Goal: Check status: Check status

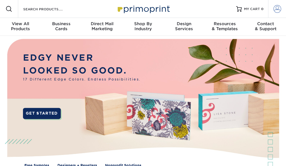
click at [274, 8] on span at bounding box center [277, 9] width 8 height 8
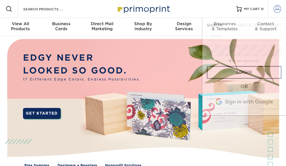
click at [274, 8] on span at bounding box center [277, 9] width 8 height 8
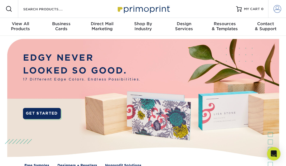
click at [274, 8] on span at bounding box center [277, 9] width 8 height 8
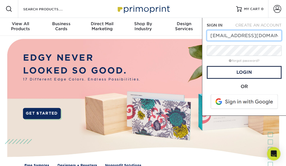
type input "[EMAIL_ADDRESS][DOMAIN_NAME]"
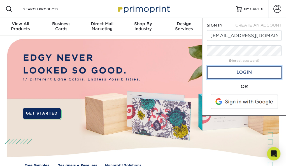
click at [222, 71] on link "Login" at bounding box center [244, 72] width 75 height 13
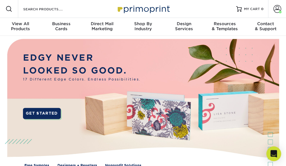
click at [274, 153] on icon "Open Intercom Messenger" at bounding box center [273, 153] width 6 height 7
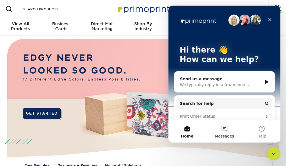
click at [221, 134] on span "Messages" at bounding box center [224, 136] width 19 height 4
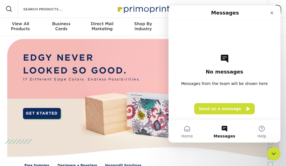
click at [221, 134] on span "Messages" at bounding box center [224, 136] width 22 height 4
click at [187, 132] on button "Home" at bounding box center [186, 131] width 37 height 22
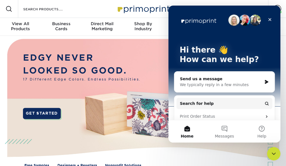
click at [216, 85] on div "We typically reply in a few minutes" at bounding box center [221, 85] width 82 height 6
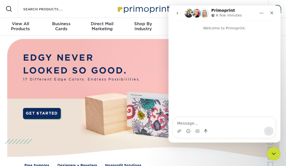
click at [223, 77] on div "Intercom messenger" at bounding box center [224, 74] width 112 height 87
click at [270, 10] on div "Close" at bounding box center [272, 13] width 10 height 10
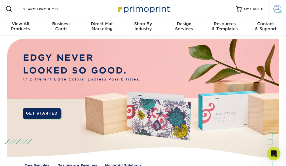
click at [276, 10] on span at bounding box center [277, 9] width 8 height 8
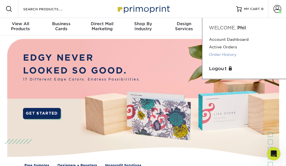
click at [227, 54] on link "Order History" at bounding box center [244, 55] width 70 height 8
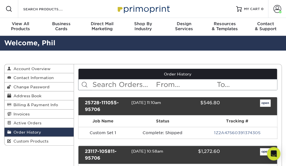
click at [270, 113] on div "25728-111055-95706 07/28/2025 11:10am $546.80 open" at bounding box center [177, 106] width 199 height 18
click at [274, 150] on div "Open Intercom Messenger" at bounding box center [273, 154] width 15 height 15
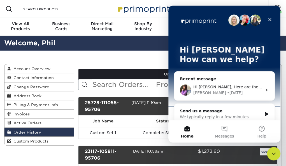
click at [274, 149] on div "Close Intercom Messenger" at bounding box center [273, 153] width 13 height 13
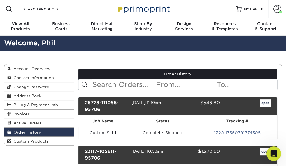
click at [271, 150] on icon "Open Intercom Messenger" at bounding box center [272, 153] width 9 height 9
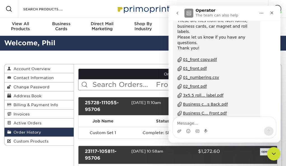
scroll to position [74, 0]
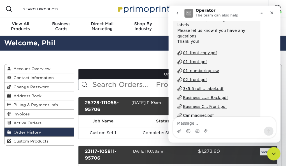
click at [204, 50] on div "01_front copy.pdf" at bounding box center [200, 53] width 34 height 6
click at [270, 18] on div "Close" at bounding box center [272, 13] width 10 height 10
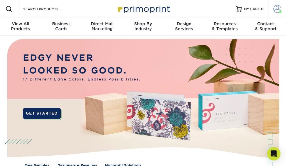
click at [279, 8] on span at bounding box center [277, 9] width 8 height 8
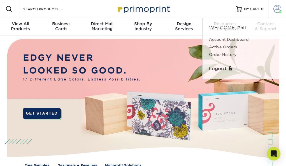
click at [279, 8] on span at bounding box center [277, 9] width 8 height 8
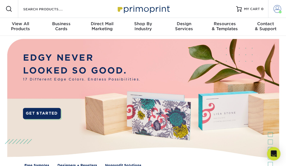
click at [279, 8] on span at bounding box center [277, 9] width 8 height 8
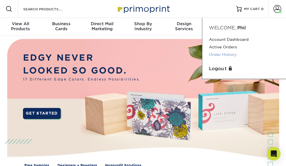
click at [229, 54] on link "Order History" at bounding box center [244, 55] width 70 height 8
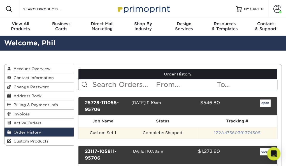
click at [230, 132] on link "1Z2A47560391374305" at bounding box center [237, 133] width 46 height 4
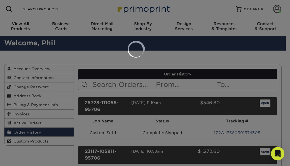
click at [230, 132] on div at bounding box center [145, 83] width 290 height 166
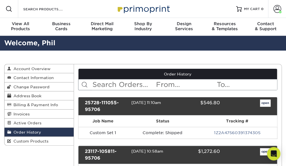
click at [230, 132] on link "1Z2A47560391374305" at bounding box center [237, 133] width 46 height 4
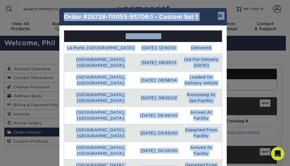
click at [218, 15] on button "×" at bounding box center [220, 16] width 13 height 16
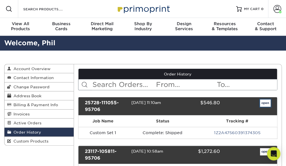
click at [263, 101] on link "open" at bounding box center [265, 103] width 11 height 7
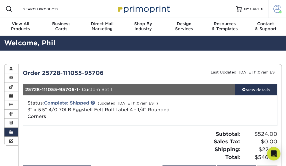
click at [274, 11] on span at bounding box center [277, 9] width 8 height 8
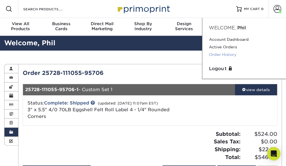
click at [223, 56] on link "Order History" at bounding box center [244, 55] width 70 height 8
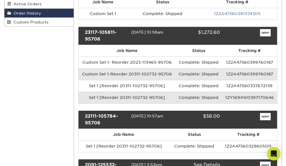
scroll to position [122, 0]
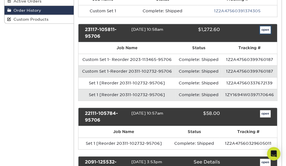
click at [266, 30] on link "open" at bounding box center [265, 29] width 11 height 7
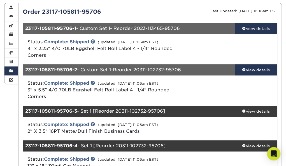
scroll to position [60, 0]
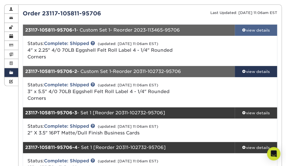
click at [263, 31] on div "view details" at bounding box center [256, 30] width 42 height 6
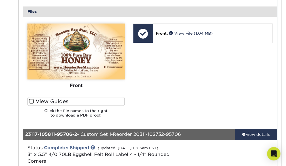
scroll to position [232, 0]
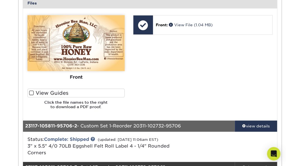
click at [31, 93] on span at bounding box center [31, 92] width 5 height 5
click at [0, 0] on input "View Guides" at bounding box center [0, 0] width 0 height 0
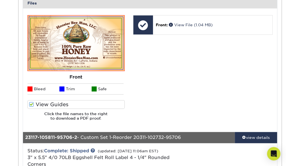
click at [32, 104] on span at bounding box center [31, 104] width 5 height 5
click at [0, 0] on input "View Guides" at bounding box center [0, 0] width 0 height 0
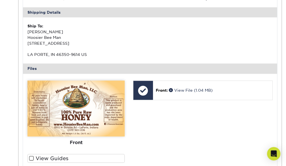
scroll to position [180, 0]
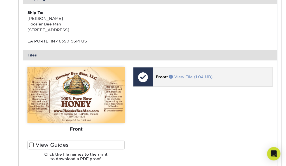
click at [199, 75] on link "View File (1.04 MB)" at bounding box center [191, 77] width 44 height 4
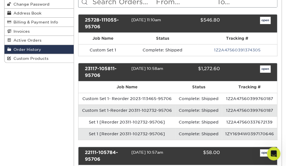
scroll to position [96, 0]
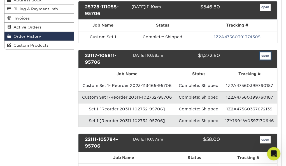
click at [261, 57] on link "open" at bounding box center [265, 55] width 11 height 7
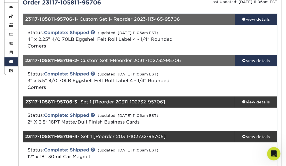
scroll to position [72, 0]
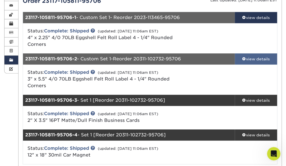
click at [254, 59] on div "view details" at bounding box center [256, 59] width 42 height 6
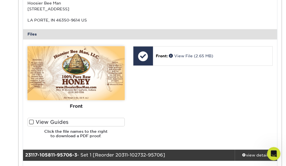
scroll to position [243, 0]
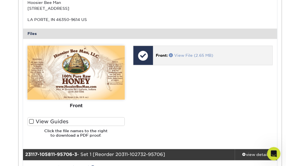
click at [184, 55] on link "View File (2.65 MB)" at bounding box center [191, 55] width 44 height 4
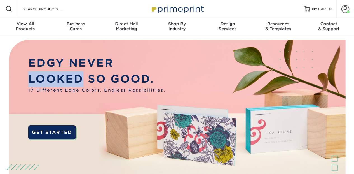
click at [45, 72] on p "LOOKED SO GOOD." at bounding box center [96, 79] width 137 height 16
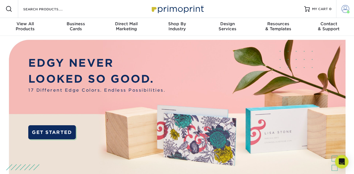
click at [340, 10] on link "Account" at bounding box center [345, 9] width 18 height 18
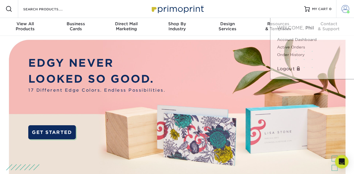
click at [340, 10] on link "Account" at bounding box center [345, 9] width 18 height 18
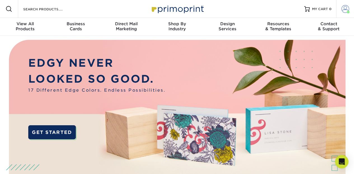
click at [340, 10] on link "Account" at bounding box center [345, 9] width 18 height 18
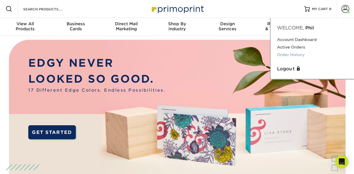
click at [283, 55] on link "Order History" at bounding box center [312, 55] width 70 height 8
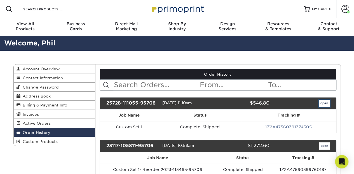
click at [324, 104] on link "open" at bounding box center [324, 103] width 11 height 7
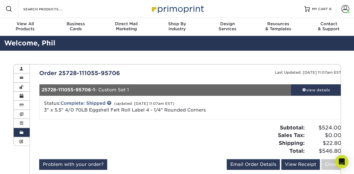
click at [324, 104] on div at bounding box center [291, 107] width 101 height 15
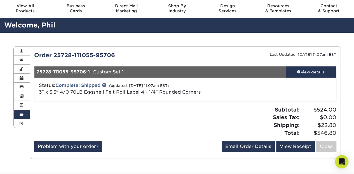
scroll to position [8, 0]
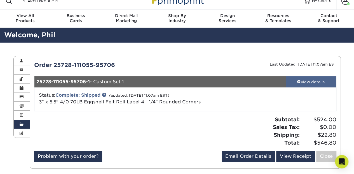
click at [313, 81] on div "view details" at bounding box center [311, 82] width 50 height 6
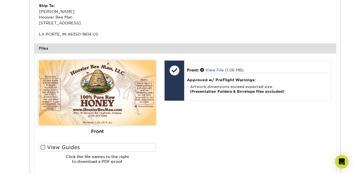
scroll to position [184, 0]
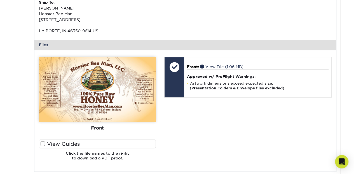
click at [51, 144] on label "View Guides" at bounding box center [97, 143] width 117 height 9
click at [0, 0] on input "View Guides" at bounding box center [0, 0] width 0 height 0
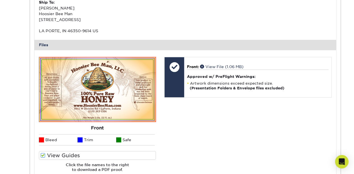
click at [51, 144] on li "Bleed" at bounding box center [58, 139] width 39 height 11
drag, startPoint x: 337, startPoint y: 89, endPoint x: 354, endPoint y: 62, distance: 32.1
click at [354, 62] on div "Order History Account Overview Contact Information Change Password Address Book…" at bounding box center [177, 60] width 354 height 387
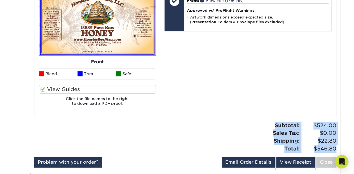
scroll to position [253, 0]
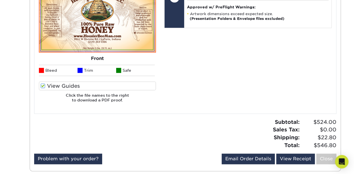
click at [205, 55] on div "Front: Click to select or drag and drop the file here. Choose file Front: valer…" at bounding box center [248, 46] width 176 height 119
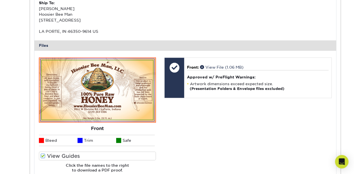
scroll to position [182, 0]
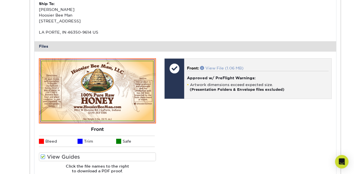
click at [219, 69] on link "View File (1.06 MB)" at bounding box center [221, 68] width 43 height 4
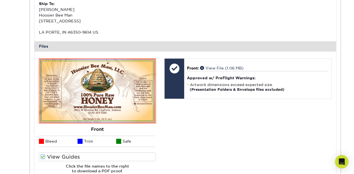
click at [181, 108] on div "Front: Click to select or drag and drop the file here. Choose file Front: valer…" at bounding box center [248, 117] width 176 height 119
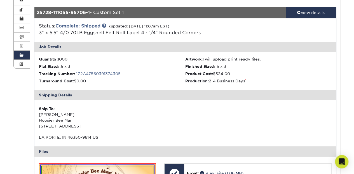
scroll to position [16, 0]
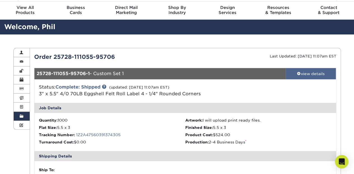
click at [299, 72] on span at bounding box center [299, 73] width 4 height 4
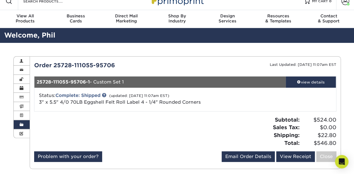
scroll to position [0, 0]
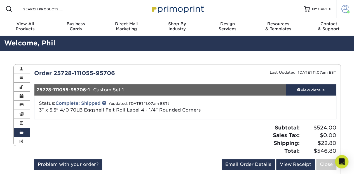
click at [347, 9] on span at bounding box center [346, 9] width 8 height 8
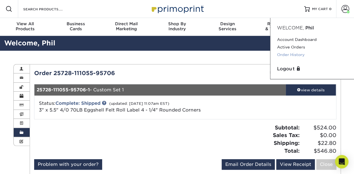
click at [285, 54] on link "Order History" at bounding box center [312, 55] width 70 height 8
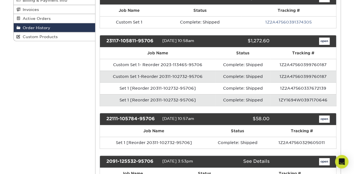
scroll to position [107, 0]
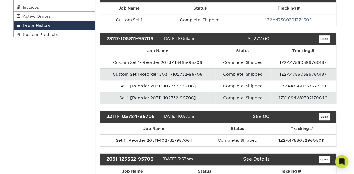
click at [230, 71] on td "Complete: Shipped" at bounding box center [243, 74] width 55 height 12
click at [226, 72] on td "Complete: Shipped" at bounding box center [243, 74] width 55 height 12
click at [328, 36] on link "open" at bounding box center [324, 38] width 11 height 7
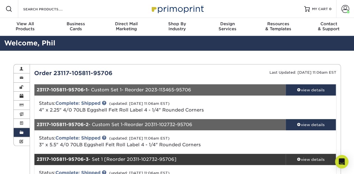
drag, startPoint x: 328, startPoint y: 36, endPoint x: 356, endPoint y: 69, distance: 43.1
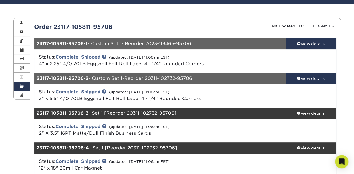
scroll to position [47, 0]
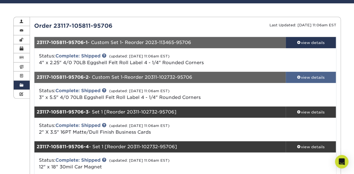
click at [305, 77] on div "view details" at bounding box center [311, 77] width 50 height 6
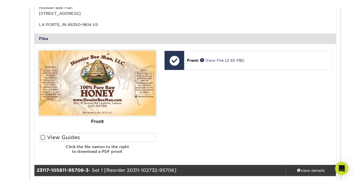
scroll to position [215, 0]
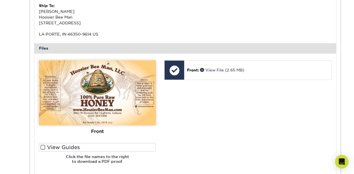
click at [67, 145] on label "View Guides" at bounding box center [97, 147] width 117 height 9
click at [0, 0] on input "View Guides" at bounding box center [0, 0] width 0 height 0
click at [42, 146] on span at bounding box center [43, 146] width 5 height 5
click at [0, 0] on input "View Guides" at bounding box center [0, 0] width 0 height 0
click at [42, 146] on span at bounding box center [43, 146] width 5 height 5
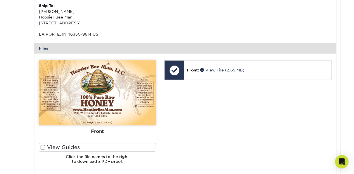
click at [0, 0] on input "View Guides" at bounding box center [0, 0] width 0 height 0
click at [44, 146] on span at bounding box center [43, 146] width 5 height 5
click at [0, 0] on input "View Guides" at bounding box center [0, 0] width 0 height 0
click at [44, 146] on span at bounding box center [43, 146] width 5 height 5
click at [0, 0] on input "View Guides" at bounding box center [0, 0] width 0 height 0
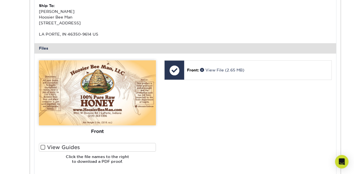
click at [42, 147] on span at bounding box center [43, 146] width 5 height 5
click at [0, 0] on input "View Guides" at bounding box center [0, 0] width 0 height 0
click at [42, 147] on span at bounding box center [43, 146] width 5 height 5
click at [0, 0] on input "View Guides" at bounding box center [0, 0] width 0 height 0
click at [67, 147] on label "View Guides" at bounding box center [97, 147] width 117 height 9
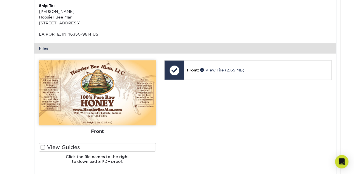
click at [0, 0] on input "View Guides" at bounding box center [0, 0] width 0 height 0
click at [67, 147] on label "View Guides" at bounding box center [97, 147] width 117 height 9
click at [0, 0] on input "View Guides" at bounding box center [0, 0] width 0 height 0
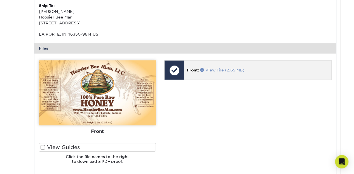
click at [235, 69] on link "View File (2.65 MB)" at bounding box center [222, 70] width 44 height 4
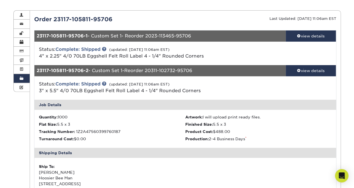
scroll to position [4, 0]
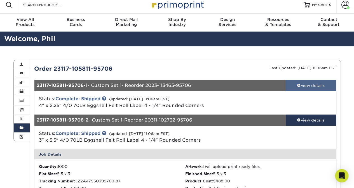
click at [314, 83] on div "view details" at bounding box center [311, 86] width 50 height 6
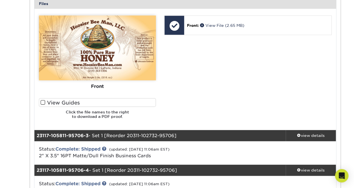
scroll to position [524, 0]
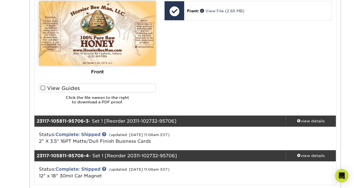
click at [41, 89] on span at bounding box center [43, 87] width 5 height 5
click at [0, 0] on input "View Guides" at bounding box center [0, 0] width 0 height 0
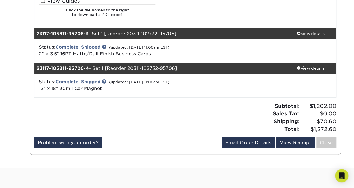
scroll to position [603, 0]
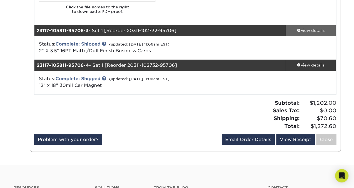
click at [304, 31] on div "view details" at bounding box center [311, 31] width 50 height 6
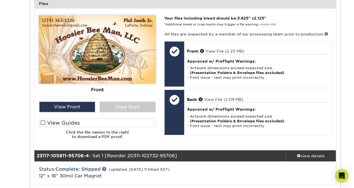
scroll to position [772, 0]
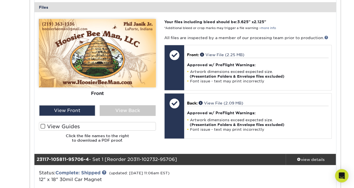
click at [43, 126] on span at bounding box center [43, 126] width 5 height 5
click at [0, 0] on input "View Guides" at bounding box center [0, 0] width 0 height 0
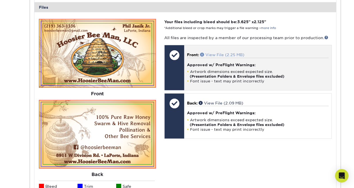
click at [220, 53] on link "View File (2.25 MB)" at bounding box center [222, 55] width 44 height 4
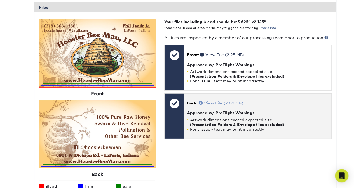
click at [216, 103] on link "View File (2.09 MB)" at bounding box center [221, 103] width 45 height 4
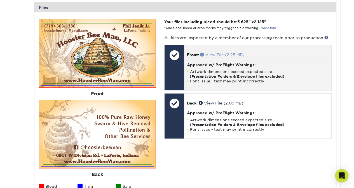
click at [216, 53] on link "View File (2.25 MB)" at bounding box center [222, 55] width 44 height 4
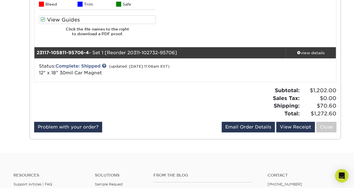
scroll to position [972, 0]
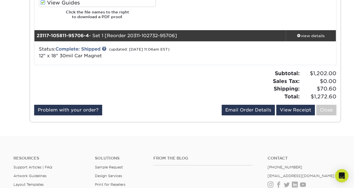
click at [316, 31] on link "view details" at bounding box center [311, 35] width 50 height 11
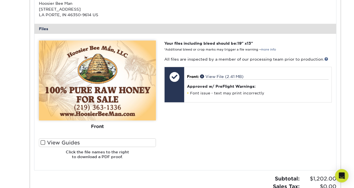
scroll to position [1138, 0]
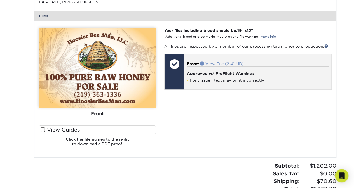
click at [218, 62] on link "View File (2.41 MB)" at bounding box center [221, 64] width 43 height 4
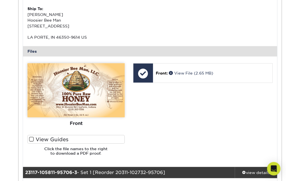
scroll to position [461, 0]
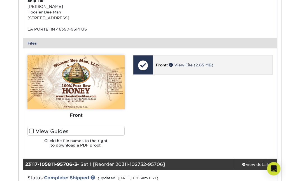
drag, startPoint x: 217, startPoint y: 77, endPoint x: 190, endPoint y: 61, distance: 30.9
click at [190, 61] on div "Front: Click to select or drag and drop the file here. Choose file Front: valer…" at bounding box center [203, 103] width 148 height 97
click at [190, 61] on div "Front: View File (2.65 MB)" at bounding box center [212, 64] width 119 height 19
click at [179, 63] on link "View File (2.65 MB)" at bounding box center [191, 65] width 44 height 4
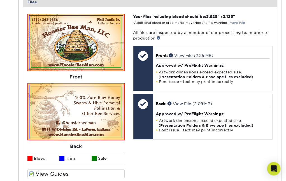
scroll to position [788, 0]
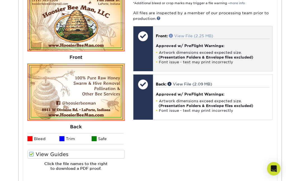
click at [188, 36] on link "View File (2.25 MB)" at bounding box center [191, 36] width 44 height 4
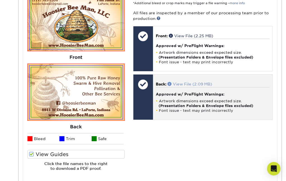
click at [178, 84] on link "View File (2.09 MB)" at bounding box center [189, 84] width 45 height 4
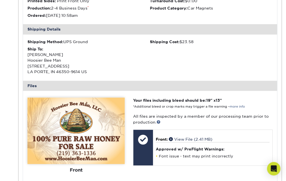
scroll to position [1034, 0]
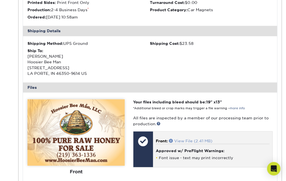
click at [187, 141] on link "View File (2.41 MB)" at bounding box center [190, 141] width 43 height 4
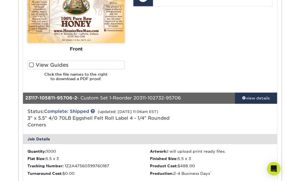
scroll to position [0, 0]
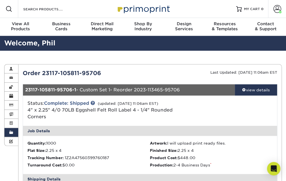
click at [209, 48] on h2 "Welcome, Phil" at bounding box center [143, 43] width 286 height 10
click at [253, 84] on link "view details" at bounding box center [256, 89] width 42 height 11
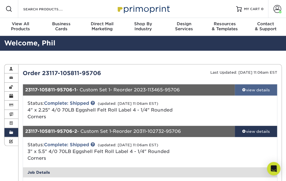
click at [251, 87] on div "view details" at bounding box center [256, 90] width 42 height 6
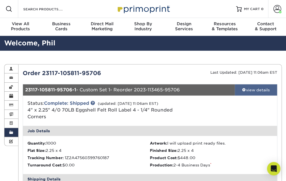
click at [251, 87] on div "view details" at bounding box center [256, 90] width 42 height 6
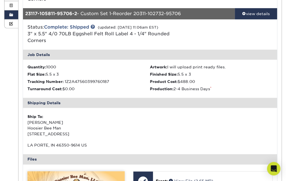
scroll to position [65, 0]
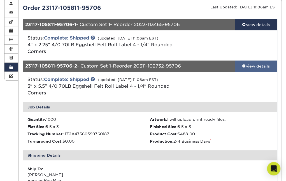
click at [258, 66] on div "view details" at bounding box center [256, 66] width 42 height 6
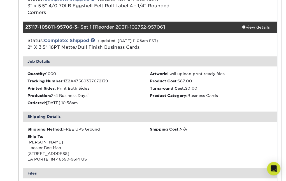
scroll to position [140, 0]
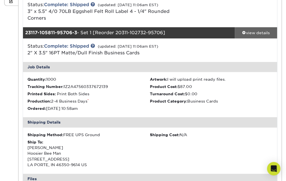
click at [259, 34] on div "view details" at bounding box center [256, 33] width 42 height 6
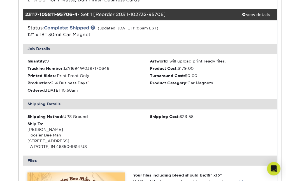
scroll to position [194, 0]
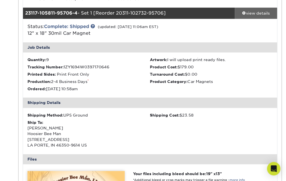
click at [260, 13] on div "view details" at bounding box center [256, 13] width 42 height 6
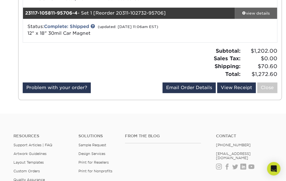
click at [260, 13] on div "view details" at bounding box center [256, 13] width 42 height 6
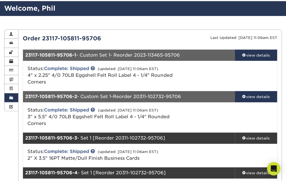
scroll to position [0, 0]
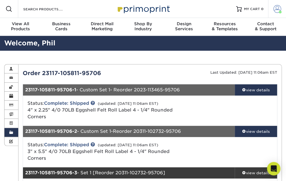
click at [276, 8] on span at bounding box center [277, 9] width 8 height 8
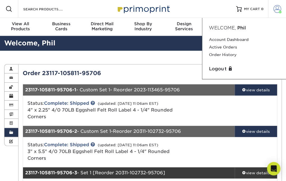
click at [276, 8] on span at bounding box center [277, 9] width 8 height 8
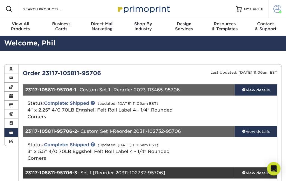
click at [276, 8] on span at bounding box center [277, 9] width 8 height 8
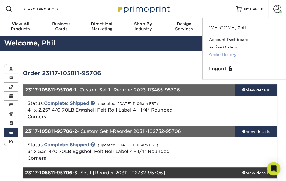
click at [222, 54] on link "Order History" at bounding box center [244, 55] width 70 height 8
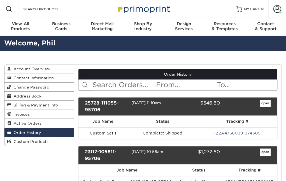
click at [265, 104] on link "open" at bounding box center [265, 103] width 11 height 7
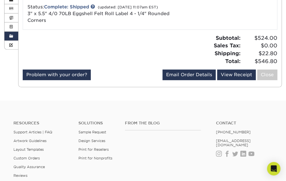
scroll to position [69, 0]
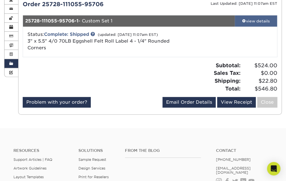
click at [255, 23] on link "view details" at bounding box center [256, 20] width 42 height 11
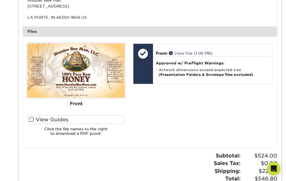
scroll to position [211, 0]
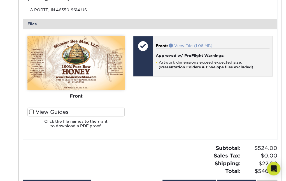
click at [189, 43] on link "View File (1.06 MB)" at bounding box center [190, 45] width 43 height 4
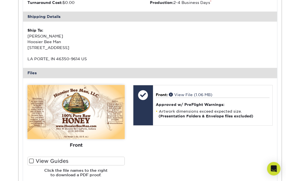
scroll to position [0, 0]
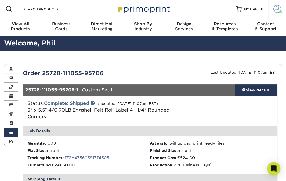
click at [277, 10] on span at bounding box center [277, 9] width 8 height 8
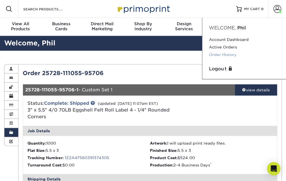
click at [231, 54] on link "Order History" at bounding box center [244, 55] width 70 height 8
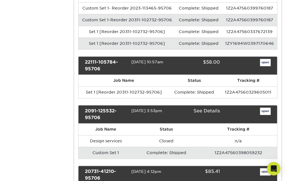
scroll to position [179, 0]
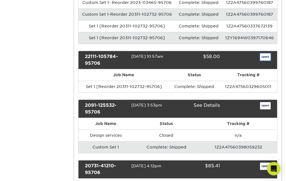
click at [264, 55] on link "open" at bounding box center [265, 56] width 11 height 7
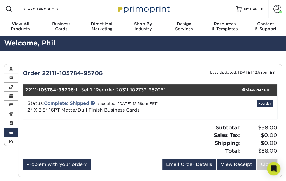
click at [265, 55] on div "Order History Account Overview Contact Information Change Password Address Book…" at bounding box center [143, 120] width 286 height 139
click at [262, 90] on div "view details" at bounding box center [256, 90] width 42 height 6
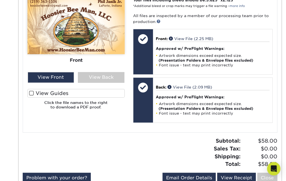
scroll to position [241, 0]
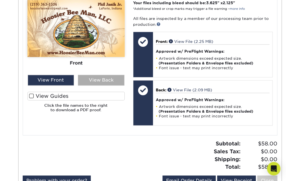
click at [105, 78] on div "View Back" at bounding box center [101, 80] width 46 height 11
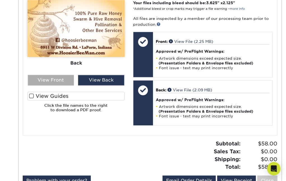
click at [57, 79] on div "View Front" at bounding box center [51, 80] width 46 height 11
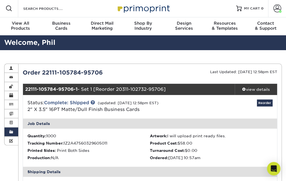
scroll to position [0, 0]
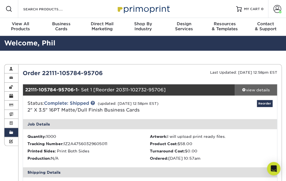
click at [259, 87] on div "view details" at bounding box center [256, 90] width 42 height 6
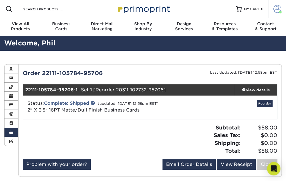
click at [277, 12] on span at bounding box center [277, 9] width 8 height 8
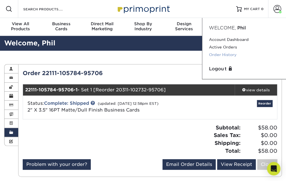
click at [228, 53] on link "Order History" at bounding box center [244, 55] width 70 height 8
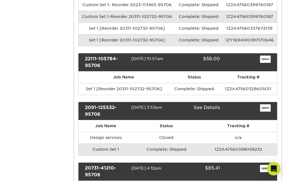
scroll to position [200, 0]
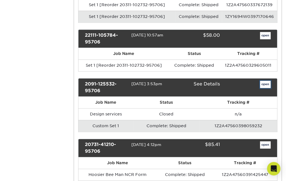
click at [268, 82] on link "open" at bounding box center [265, 84] width 11 height 7
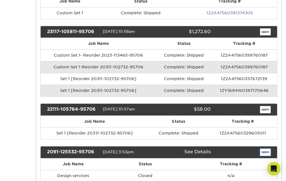
scroll to position [0, 0]
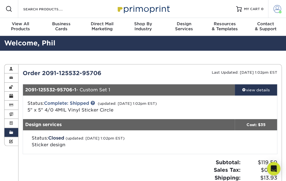
click at [278, 9] on span at bounding box center [277, 9] width 8 height 8
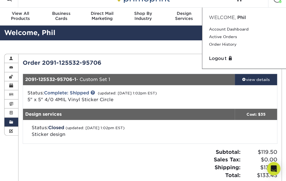
scroll to position [5, 0]
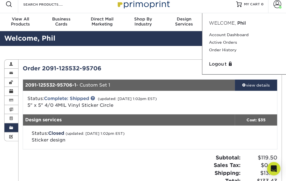
click at [161, 66] on div "Last Updated: [DATE] 1:02pm EST" at bounding box center [216, 68] width 132 height 8
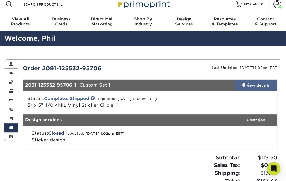
click at [266, 82] on div "view details" at bounding box center [256, 85] width 42 height 6
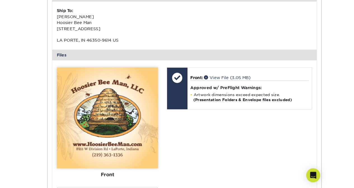
scroll to position [182, 0]
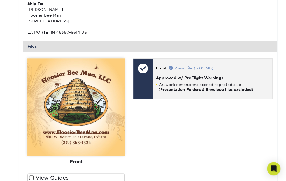
click at [190, 66] on link "View File (3.05 MB)" at bounding box center [191, 68] width 45 height 4
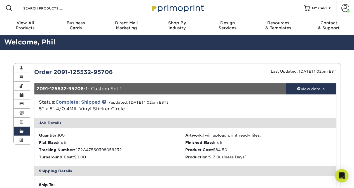
scroll to position [0, 0]
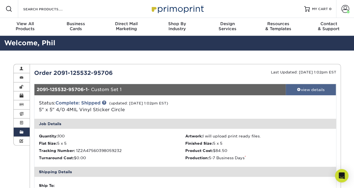
click at [286, 87] on div "view details" at bounding box center [311, 90] width 50 height 6
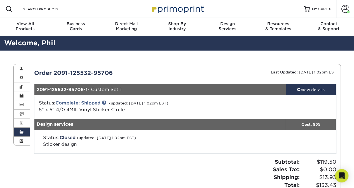
click at [286, 108] on div at bounding box center [285, 107] width 101 height 15
click at [286, 8] on span at bounding box center [346, 9] width 8 height 8
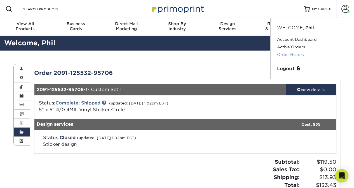
click at [286, 54] on link "Order History" at bounding box center [312, 55] width 70 height 8
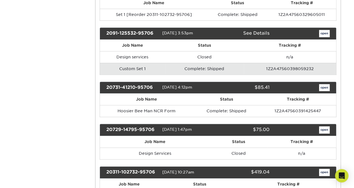
scroll to position [240, 0]
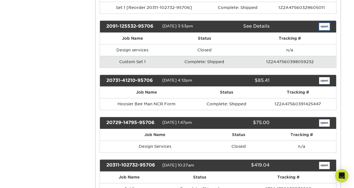
click at [327, 23] on link "open" at bounding box center [324, 26] width 11 height 7
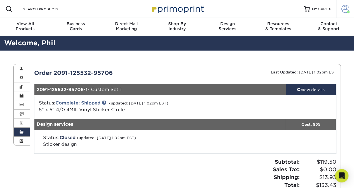
click at [346, 9] on span at bounding box center [346, 9] width 8 height 8
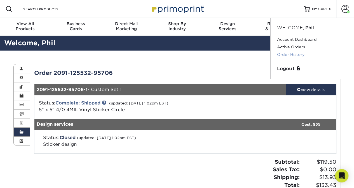
click at [286, 53] on link "Order History" at bounding box center [312, 55] width 70 height 8
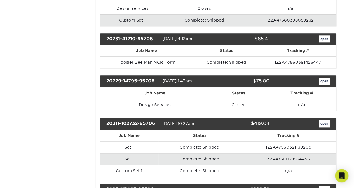
scroll to position [283, 0]
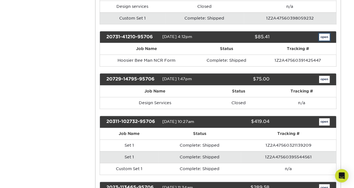
click at [322, 34] on link "open" at bounding box center [324, 37] width 11 height 7
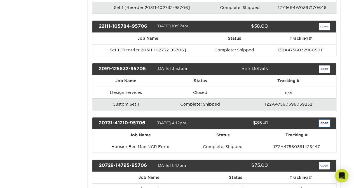
scroll to position [0, 0]
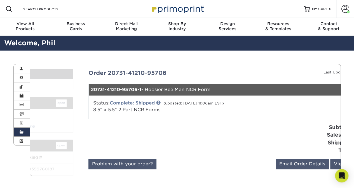
click at [322, 34] on link "Contact & Support" at bounding box center [329, 27] width 51 height 18
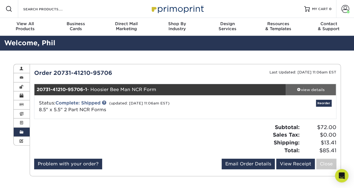
click at [313, 86] on link "view details" at bounding box center [311, 89] width 50 height 11
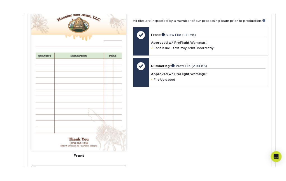
scroll to position [261, 0]
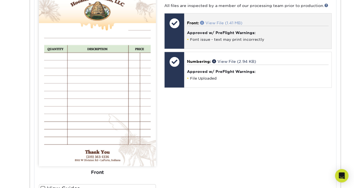
click at [219, 21] on link "View File (1.41 MB)" at bounding box center [221, 23] width 42 height 4
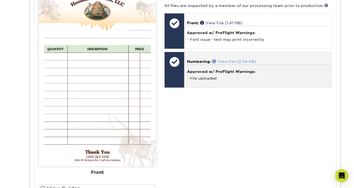
click at [231, 62] on link "View File (2.94 KB)" at bounding box center [234, 61] width 44 height 4
click at [230, 59] on link "View File (2.94 KB)" at bounding box center [234, 61] width 44 height 4
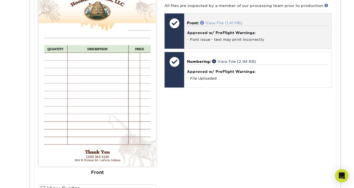
click at [223, 21] on link "View File (1.41 MB)" at bounding box center [221, 23] width 42 height 4
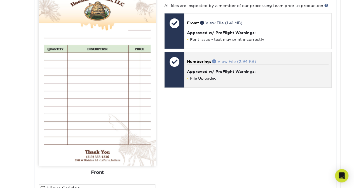
click at [234, 62] on link "View File (2.94 KB)" at bounding box center [234, 61] width 44 height 4
click at [206, 59] on span "Numbering:" at bounding box center [199, 61] width 24 height 4
click at [232, 59] on link "View File (2.94 KB)" at bounding box center [234, 61] width 44 height 4
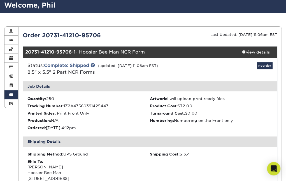
scroll to position [12, 0]
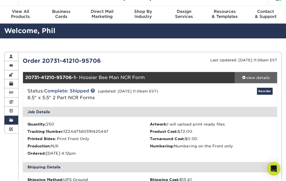
click at [255, 77] on div "view details" at bounding box center [256, 78] width 42 height 6
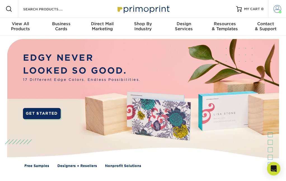
click at [277, 8] on span at bounding box center [278, 9] width 8 height 8
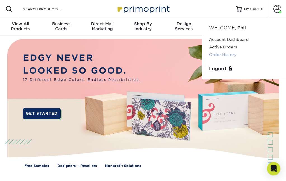
click at [218, 53] on link "Order History" at bounding box center [244, 55] width 70 height 8
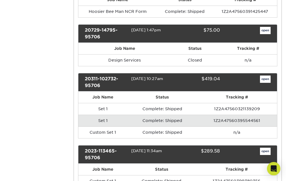
scroll to position [339, 0]
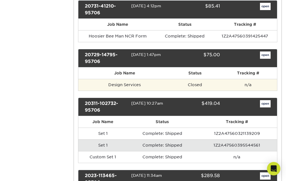
click at [134, 84] on td "Design Services" at bounding box center [124, 85] width 93 height 12
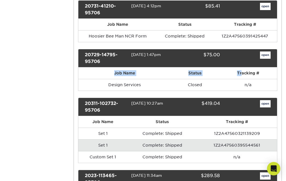
drag, startPoint x: 241, startPoint y: 66, endPoint x: 268, endPoint y: 59, distance: 28.1
click at [268, 59] on div "20729-14795-95706 07/29/2020 1:47pm $75.00 open Job Name Status Tracking # Clos…" at bounding box center [177, 70] width 199 height 42
click at [267, 52] on link "open" at bounding box center [265, 55] width 11 height 7
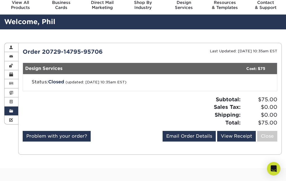
scroll to position [20, 0]
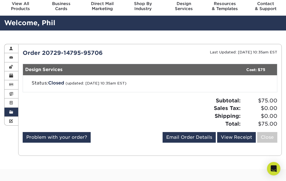
click at [11, 111] on span at bounding box center [11, 112] width 4 height 4
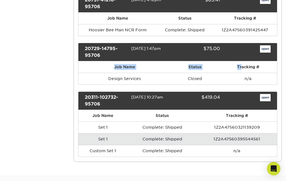
scroll to position [348, 0]
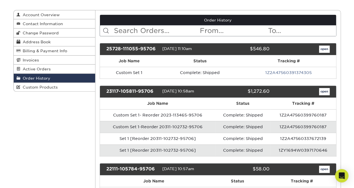
scroll to position [0, 0]
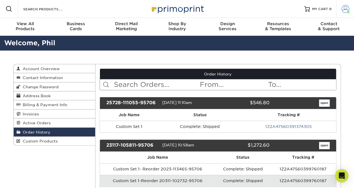
click at [286, 10] on span at bounding box center [346, 9] width 8 height 8
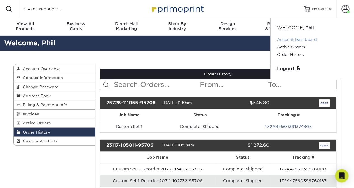
click at [286, 40] on link "Account Dashboard" at bounding box center [312, 40] width 70 height 8
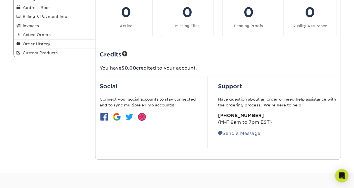
scroll to position [94, 0]
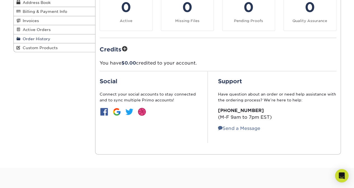
click at [30, 38] on span "Order History" at bounding box center [35, 39] width 30 height 4
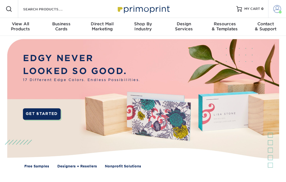
click at [277, 10] on span at bounding box center [278, 9] width 8 height 8
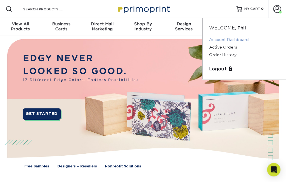
click at [229, 39] on link "Account Dashboard" at bounding box center [244, 40] width 70 height 8
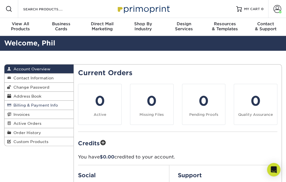
click at [46, 105] on span "Billing & Payment Info" at bounding box center [34, 105] width 47 height 4
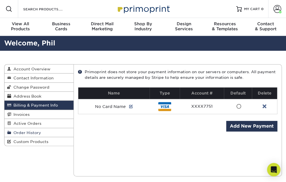
click at [32, 132] on span "Order History" at bounding box center [26, 132] width 30 height 4
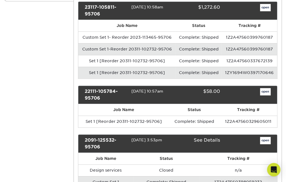
scroll to position [145, 0]
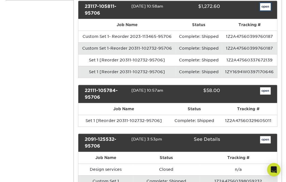
click at [263, 5] on link "open" at bounding box center [265, 6] width 11 height 7
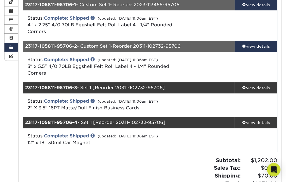
scroll to position [104, 0]
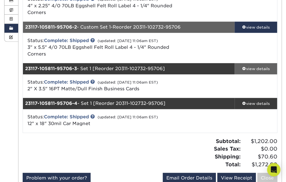
click at [255, 69] on div "view details" at bounding box center [256, 69] width 43 height 6
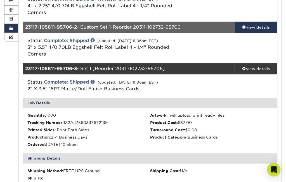
click at [263, 13] on div at bounding box center [235, 6] width 85 height 21
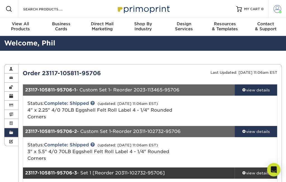
click at [276, 11] on span at bounding box center [278, 9] width 8 height 8
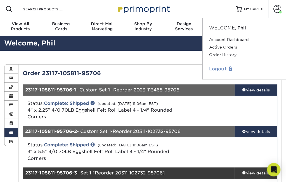
click at [219, 68] on link "Logout" at bounding box center [244, 69] width 70 height 7
